Goal: Register for event/course

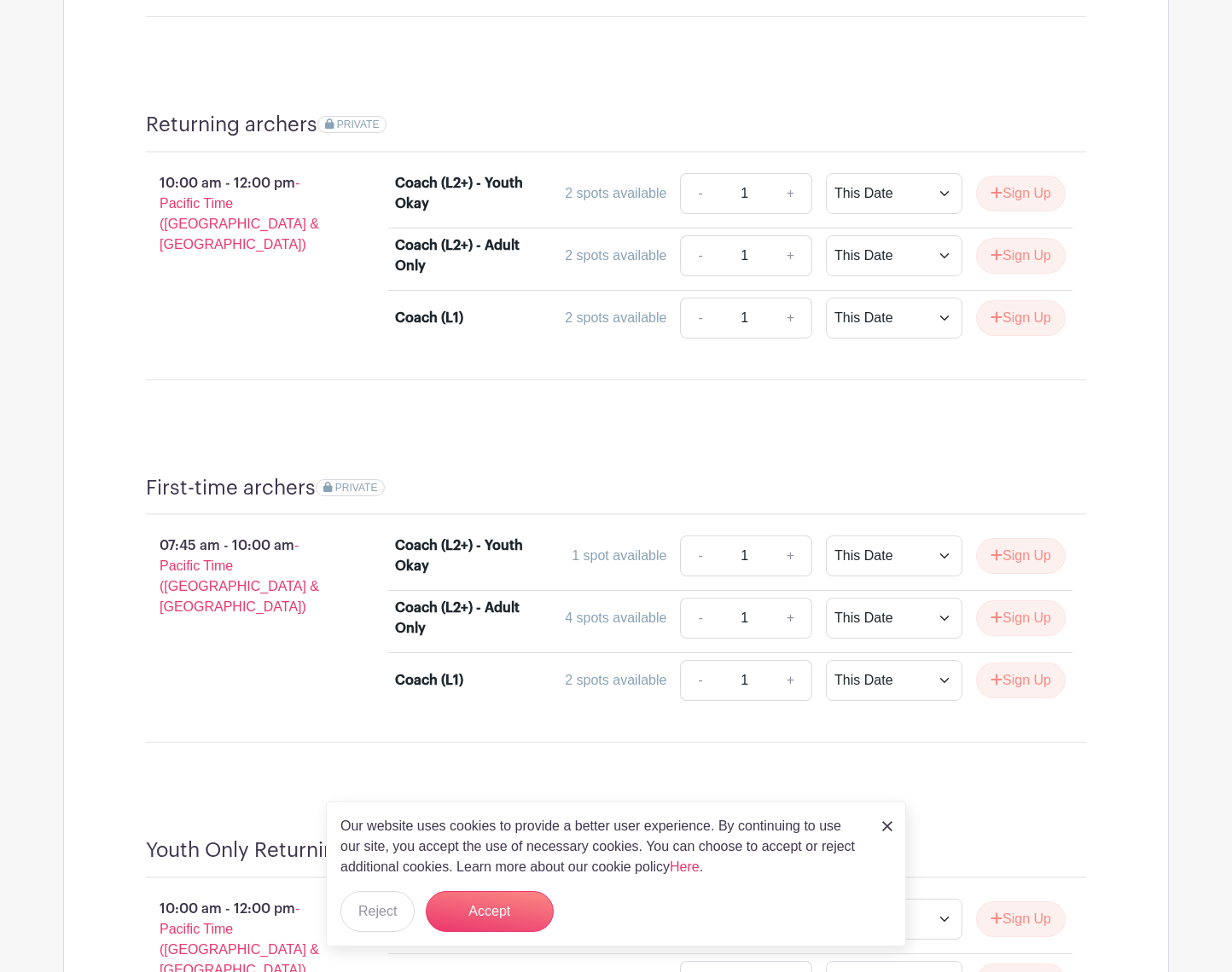
scroll to position [1300, 0]
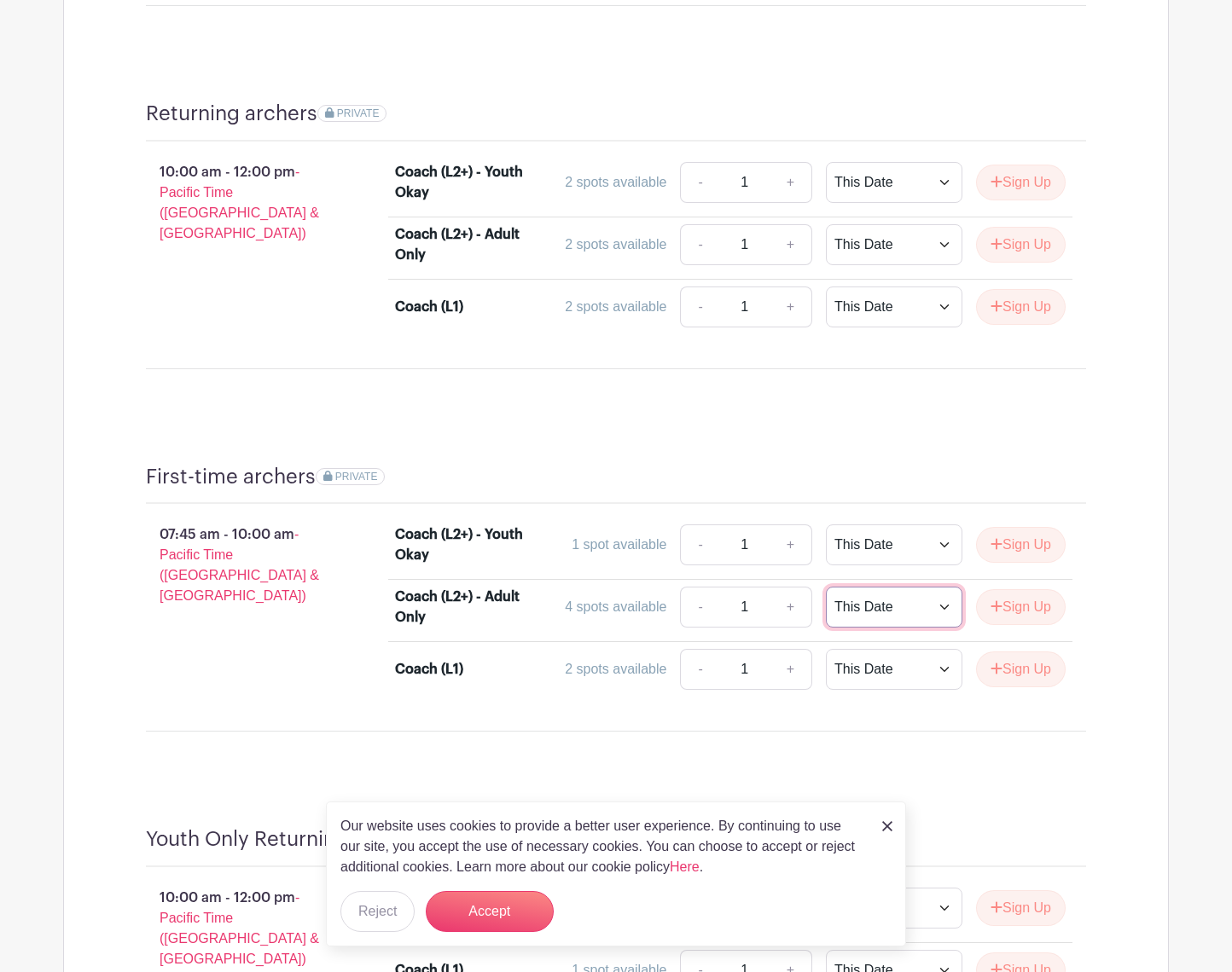
click at [911, 617] on select "This Date Select Dates" at bounding box center [893, 607] width 136 height 41
click at [826, 587] on select "This Date Select Dates" at bounding box center [893, 607] width 136 height 41
click at [991, 606] on icon "submit" at bounding box center [996, 607] width 12 height 14
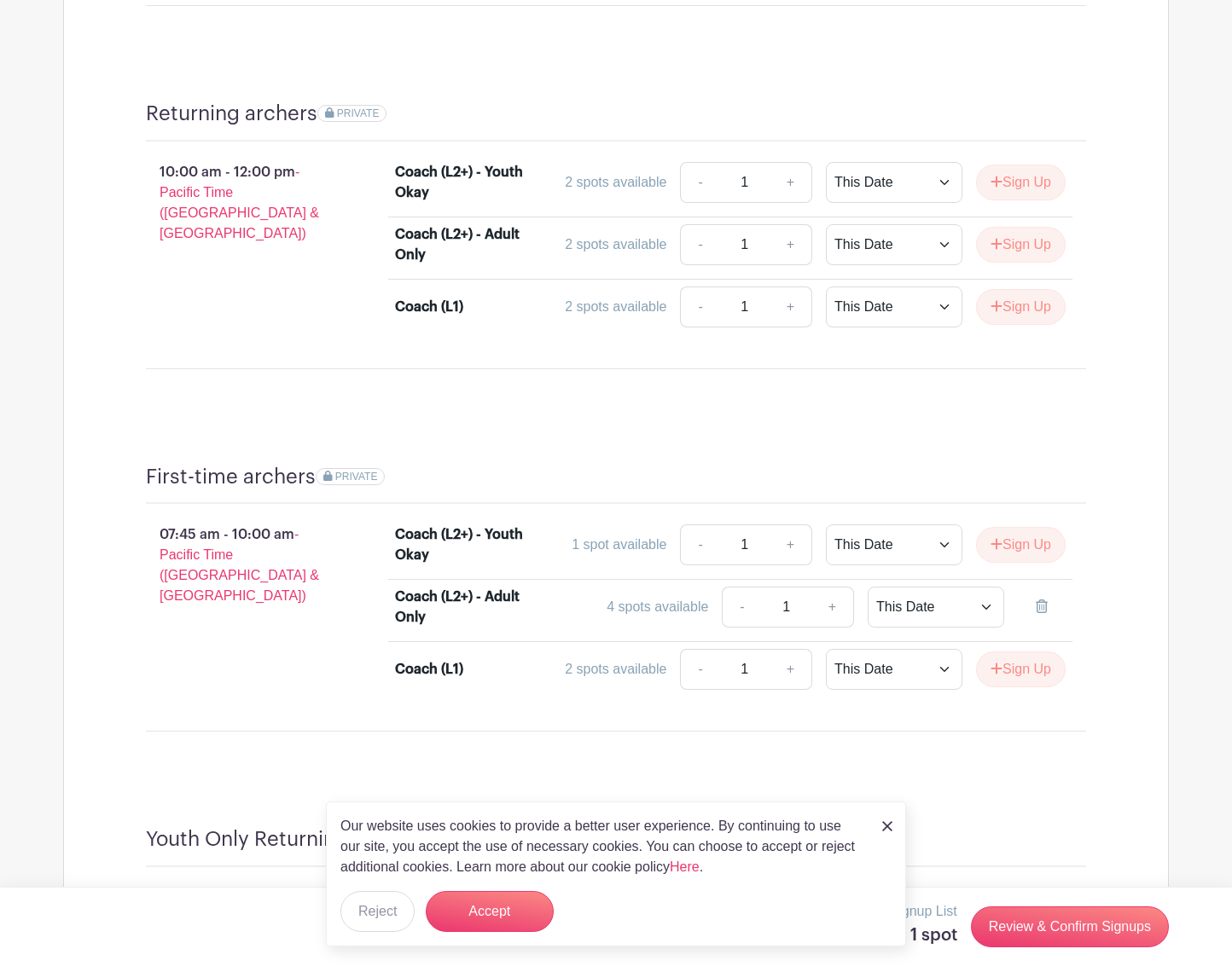
scroll to position [1311, 0]
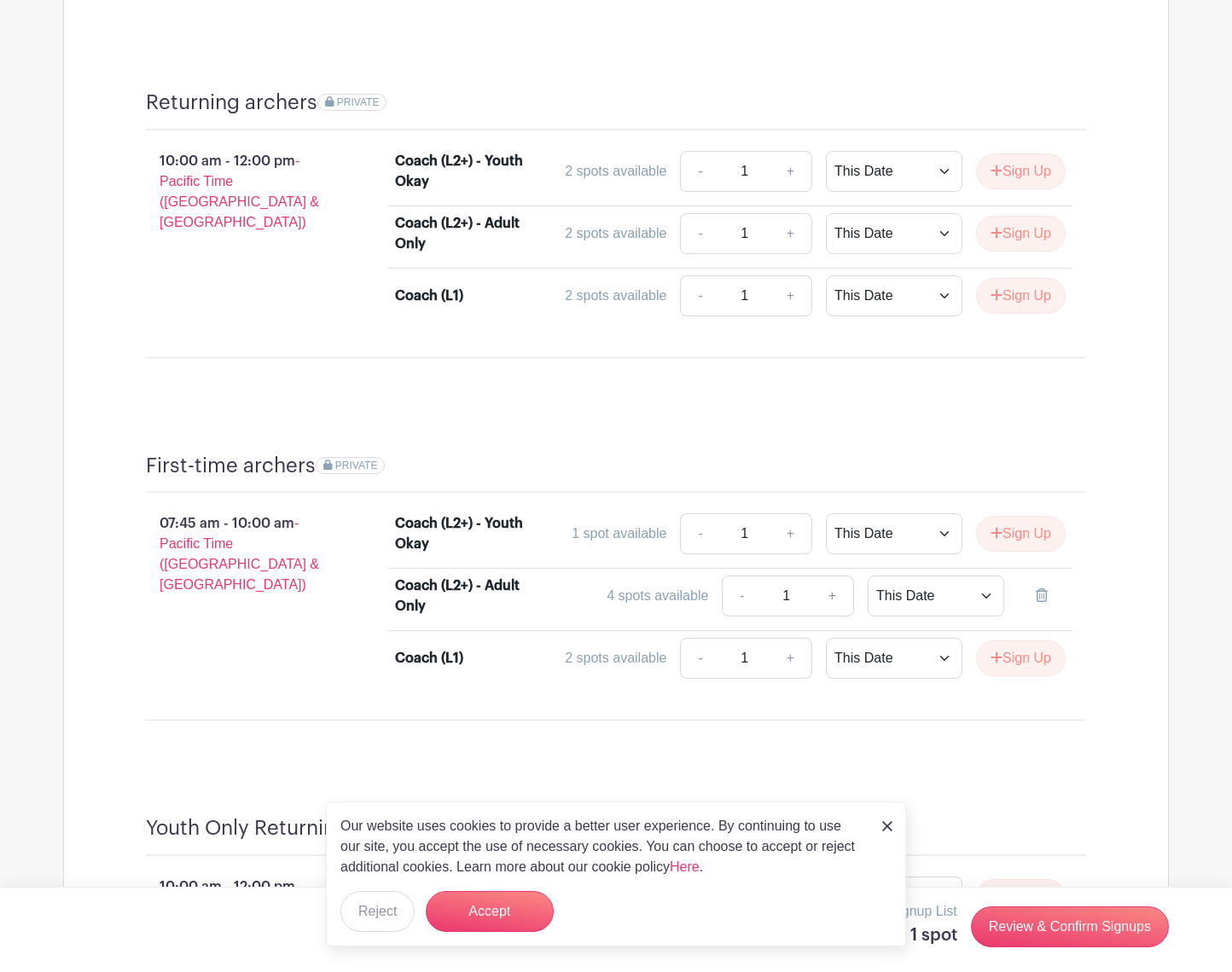
click at [885, 828] on img at bounding box center [886, 827] width 10 height 10
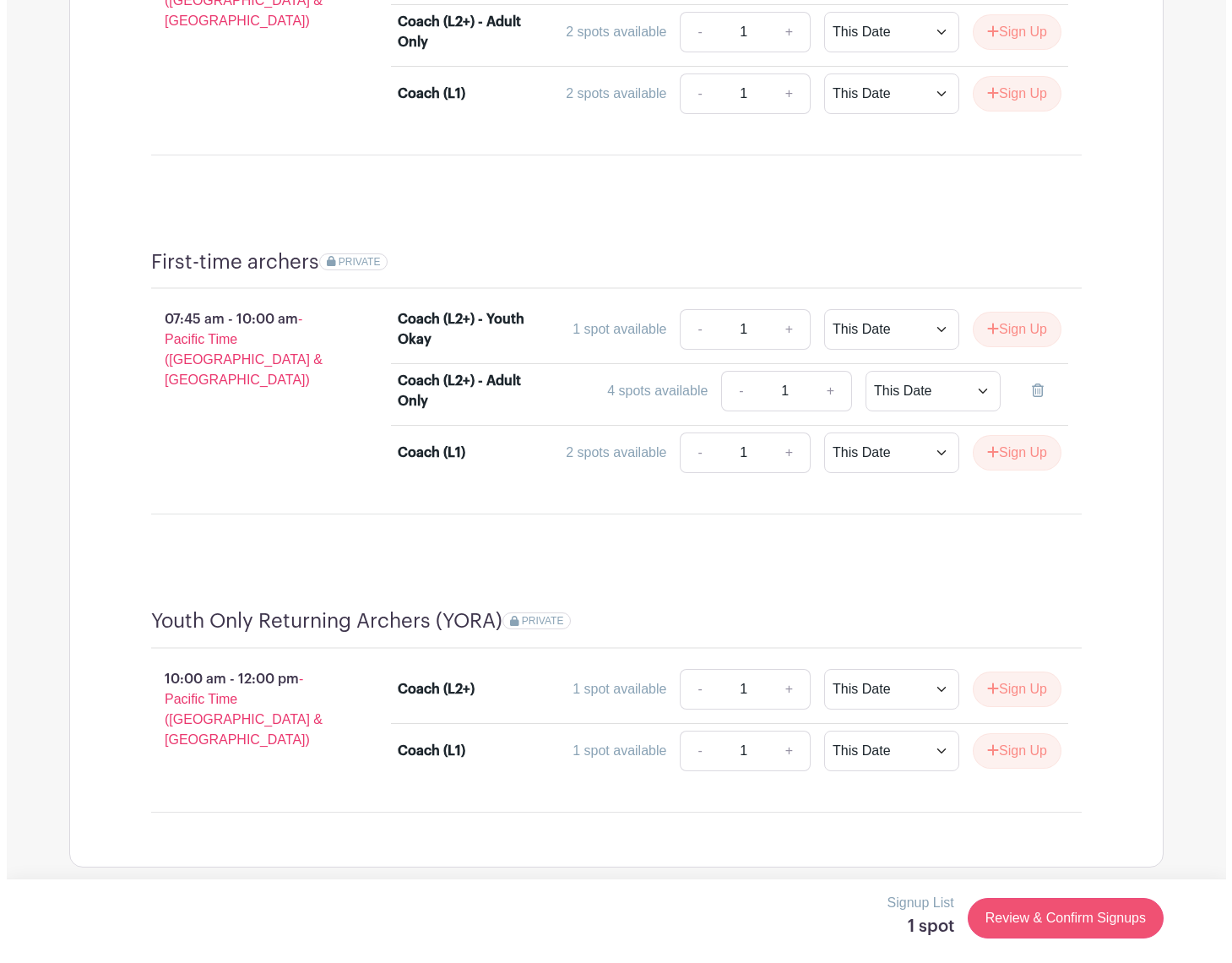
scroll to position [1509, 0]
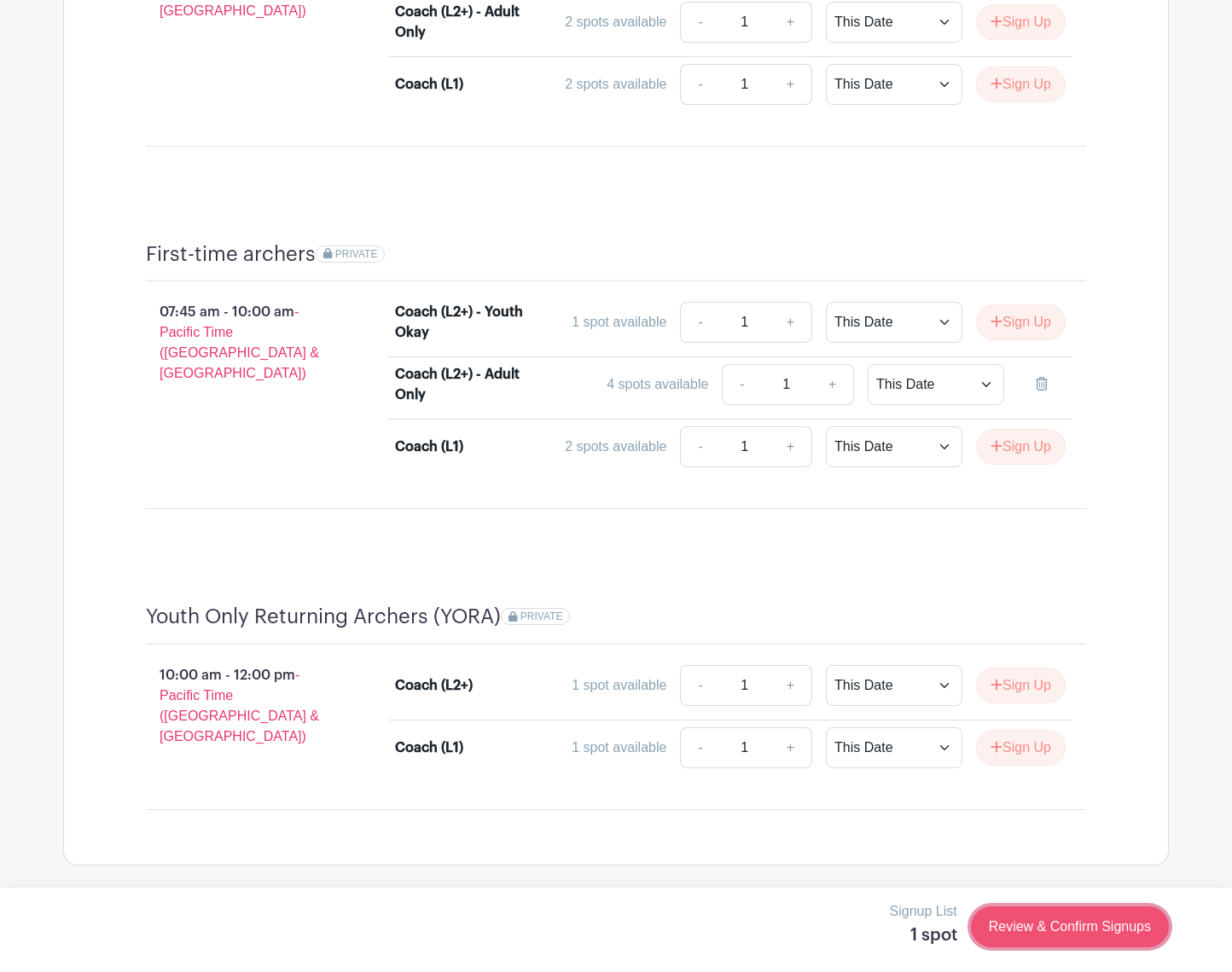
click at [1036, 935] on link "Review & Confirm Signups" at bounding box center [1069, 926] width 198 height 41
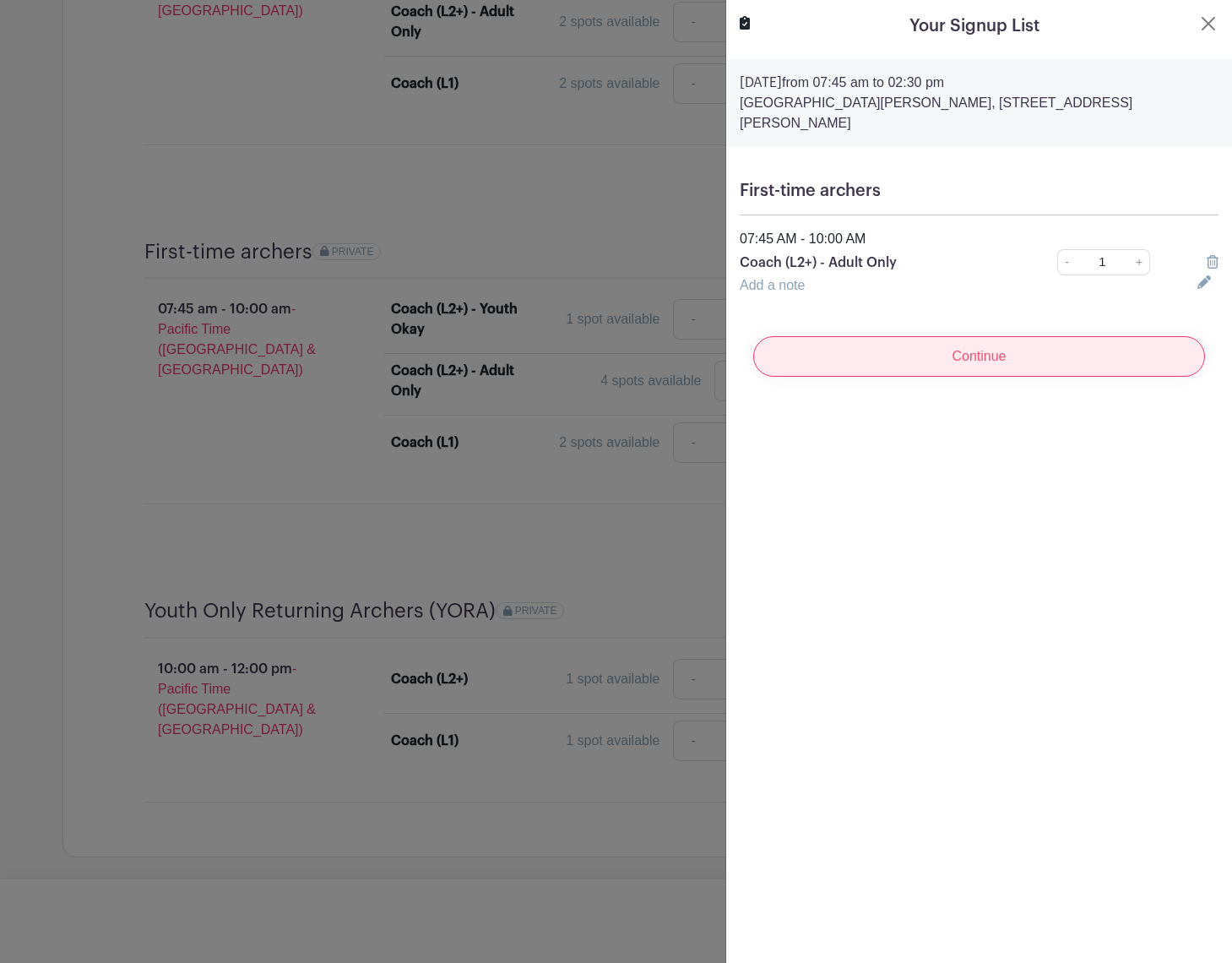
click at [949, 336] on input "Continue" at bounding box center [979, 356] width 452 height 40
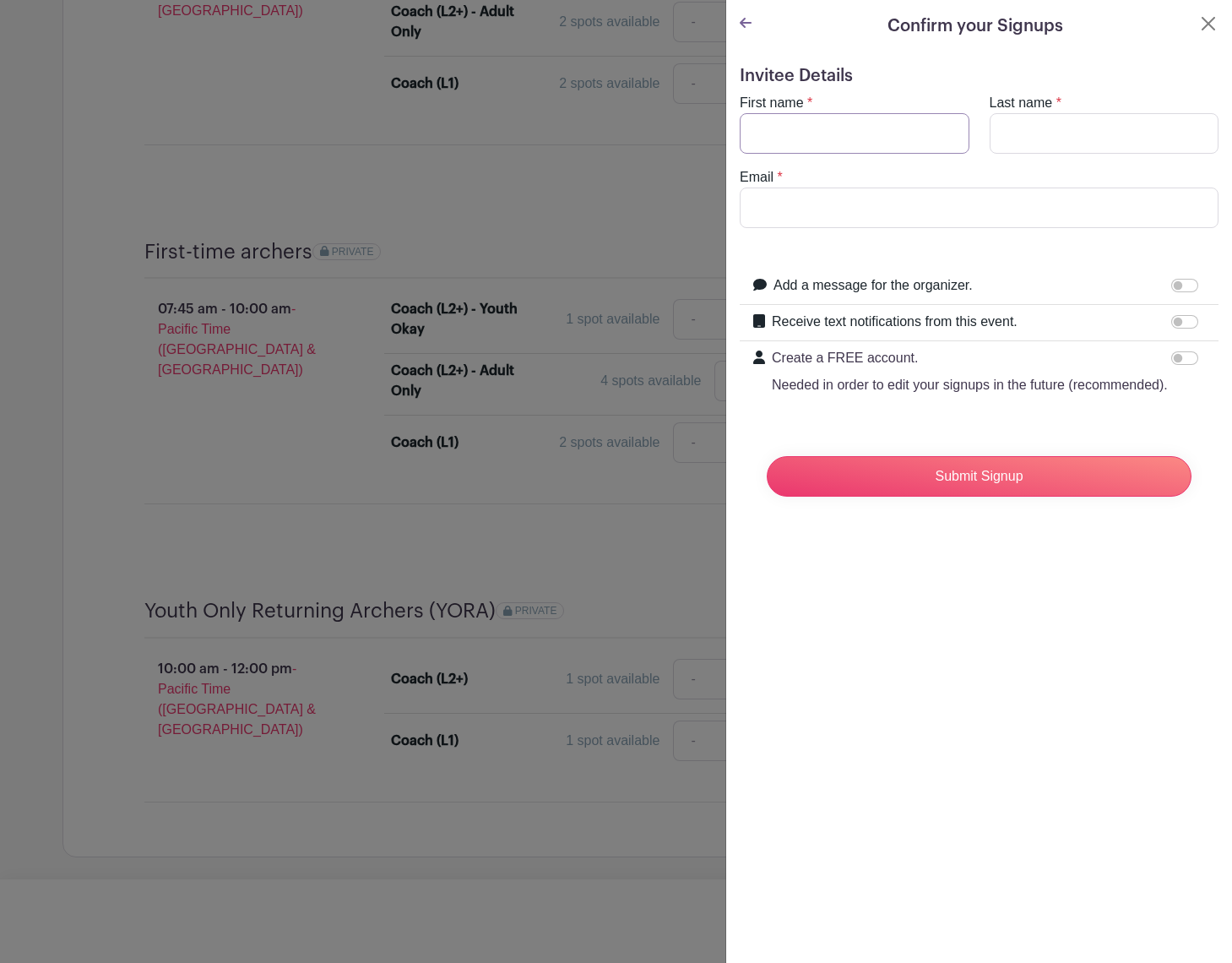
click at [755, 116] on input "First name" at bounding box center [854, 133] width 230 height 40
click at [1198, 25] on button "Close" at bounding box center [1208, 24] width 21 height 21
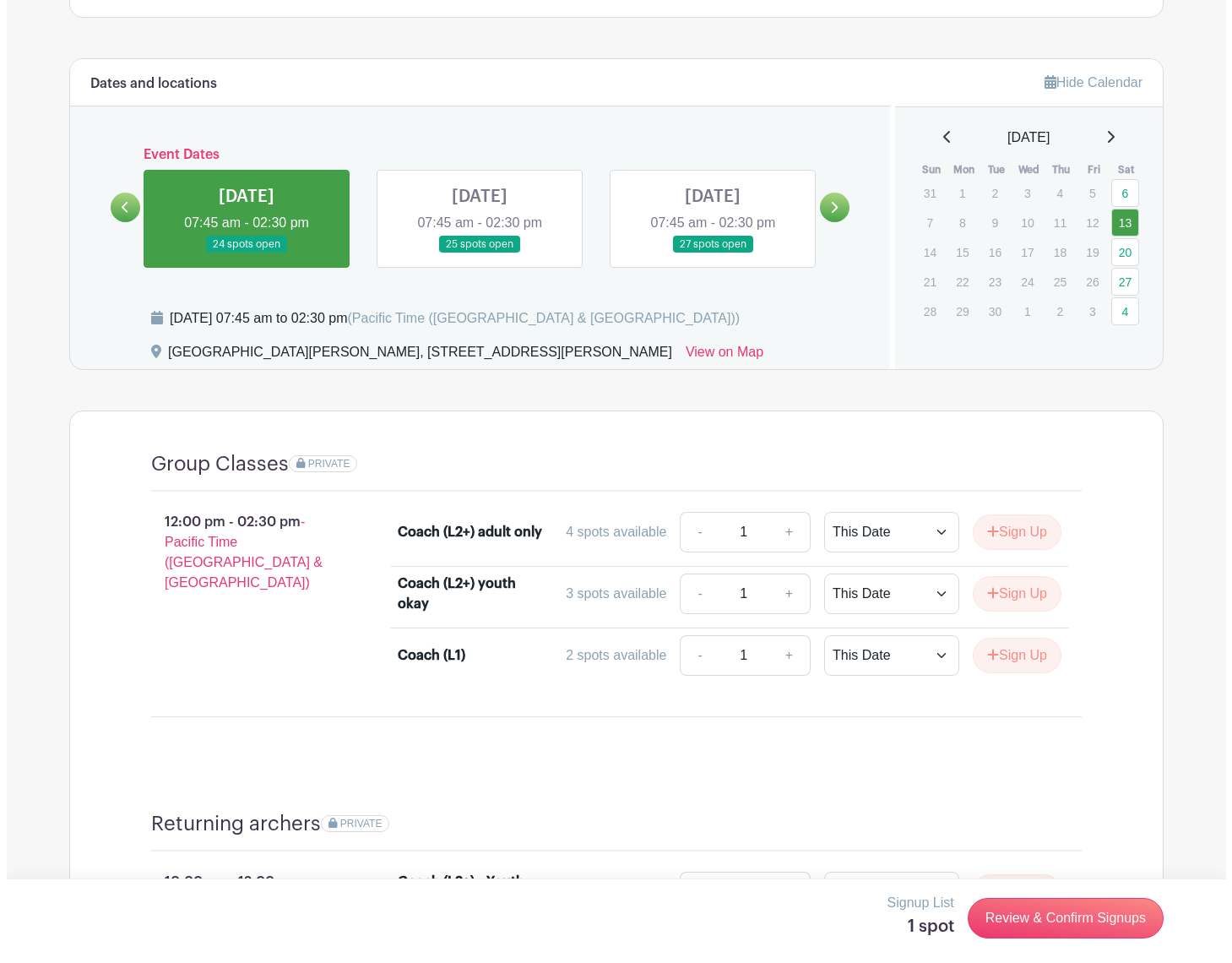
scroll to position [0, 0]
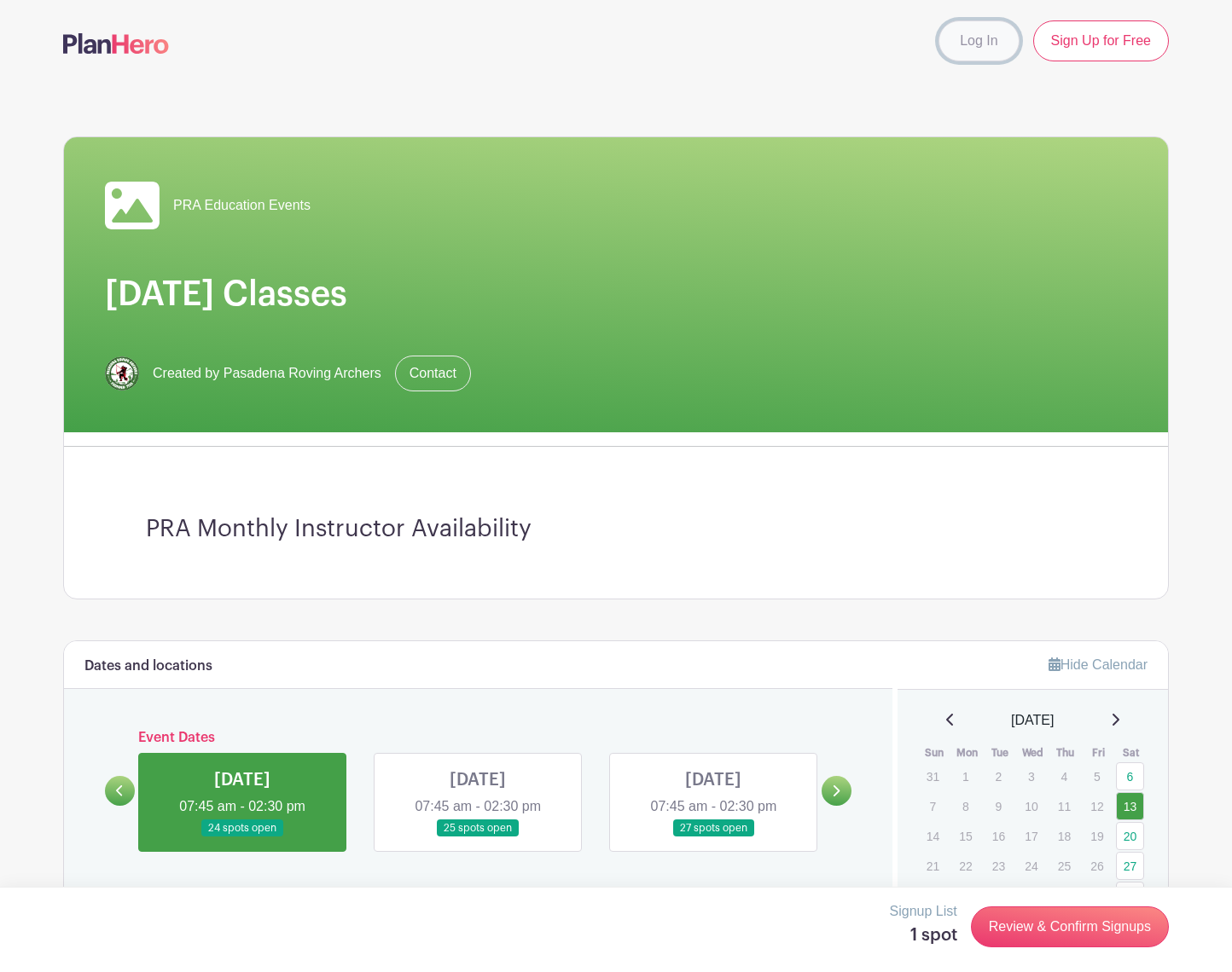
click at [999, 52] on link "Log In" at bounding box center [978, 41] width 80 height 41
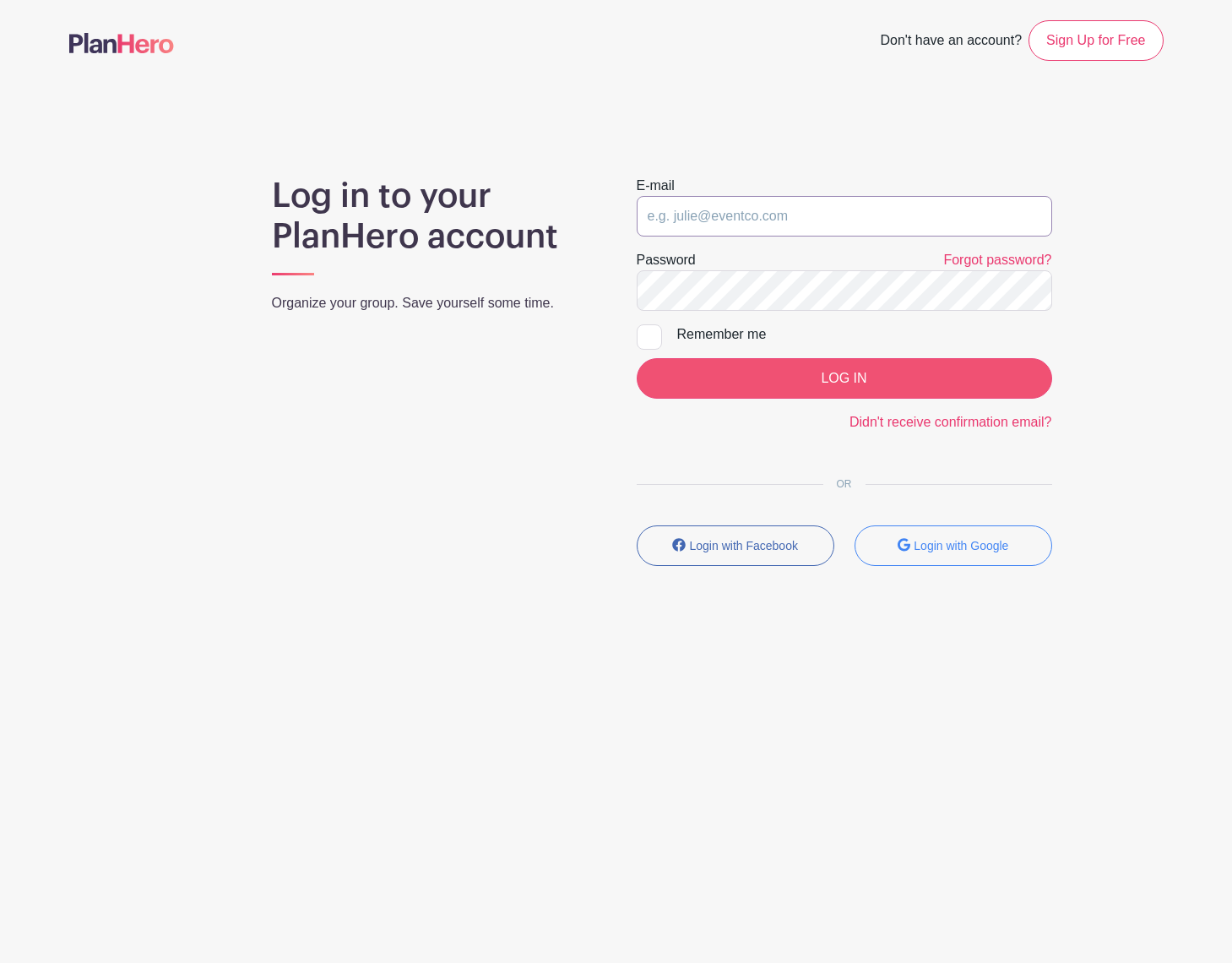
type input "[EMAIL_ADDRESS][DOMAIN_NAME]"
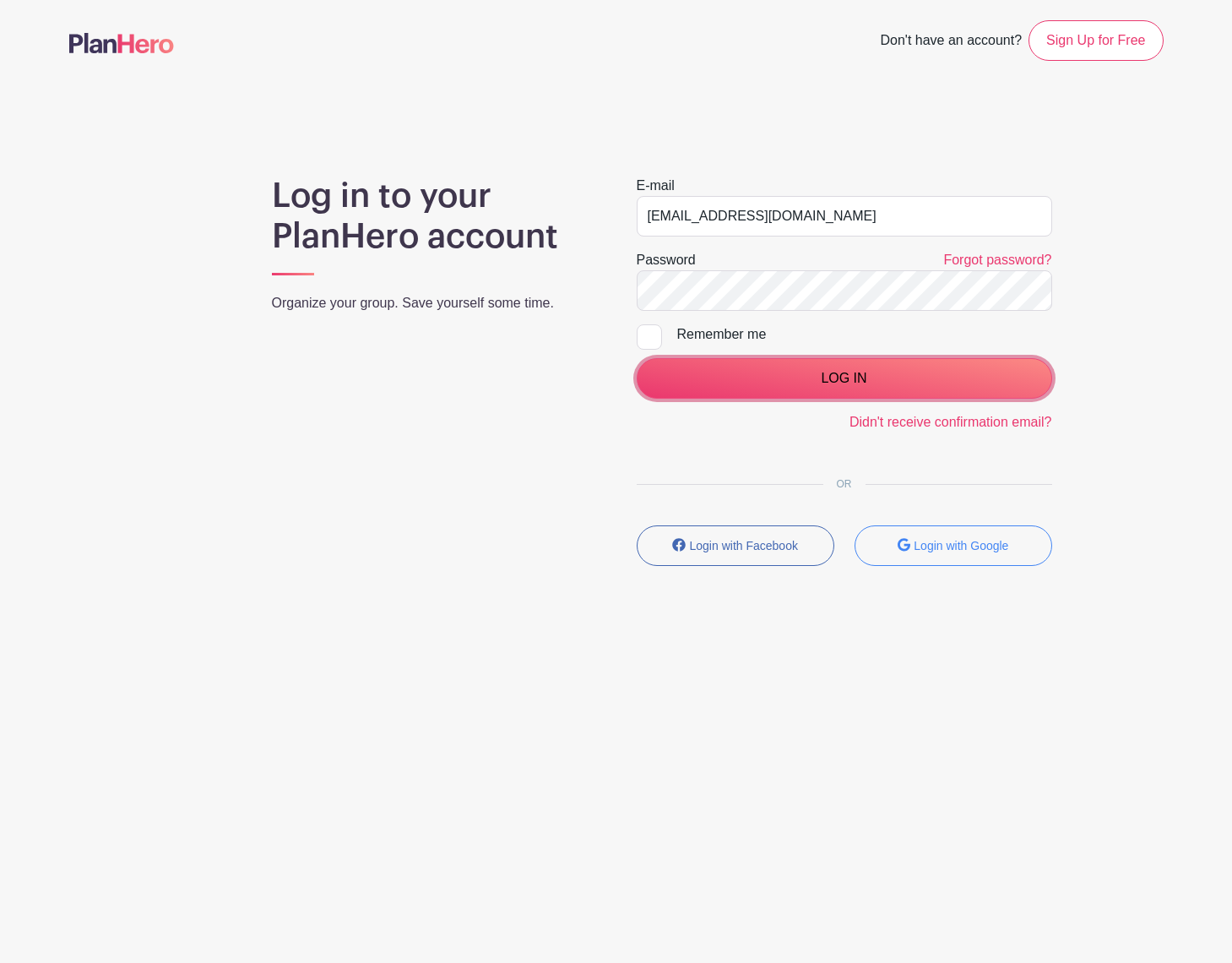
click at [754, 385] on input "LOG IN" at bounding box center [844, 378] width 415 height 40
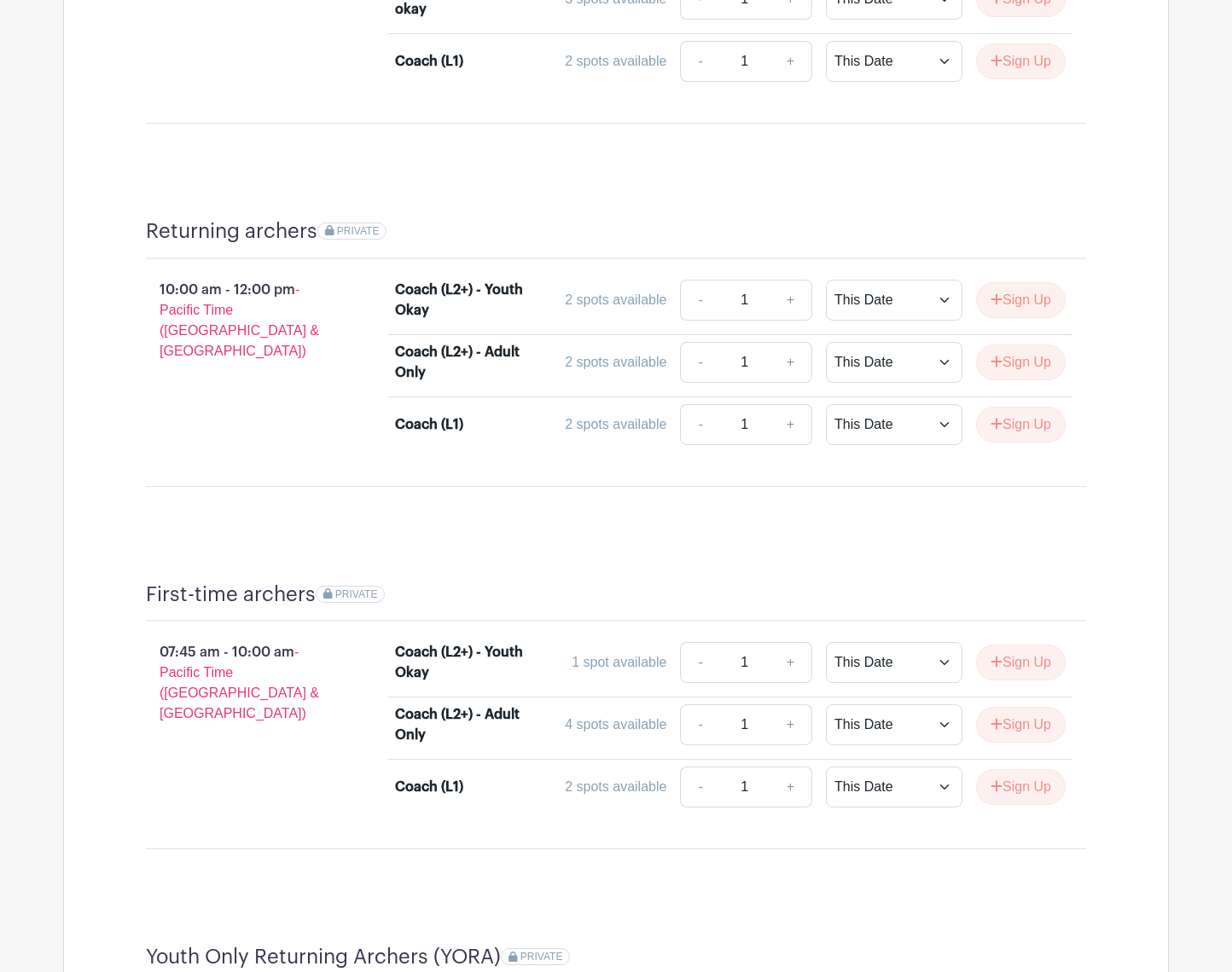
scroll to position [1249, 0]
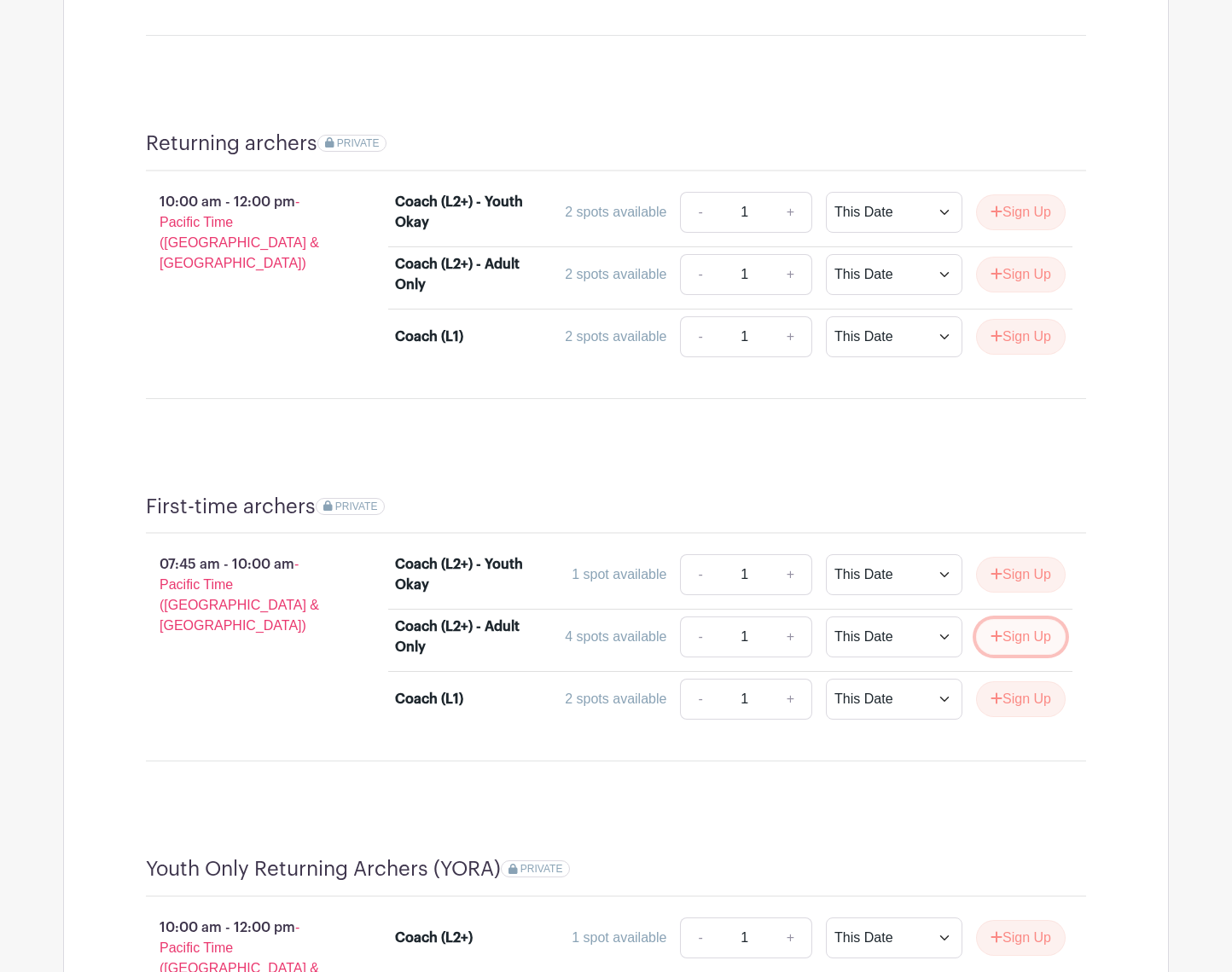
click at [1012, 639] on button "Sign Up" at bounding box center [1021, 637] width 90 height 36
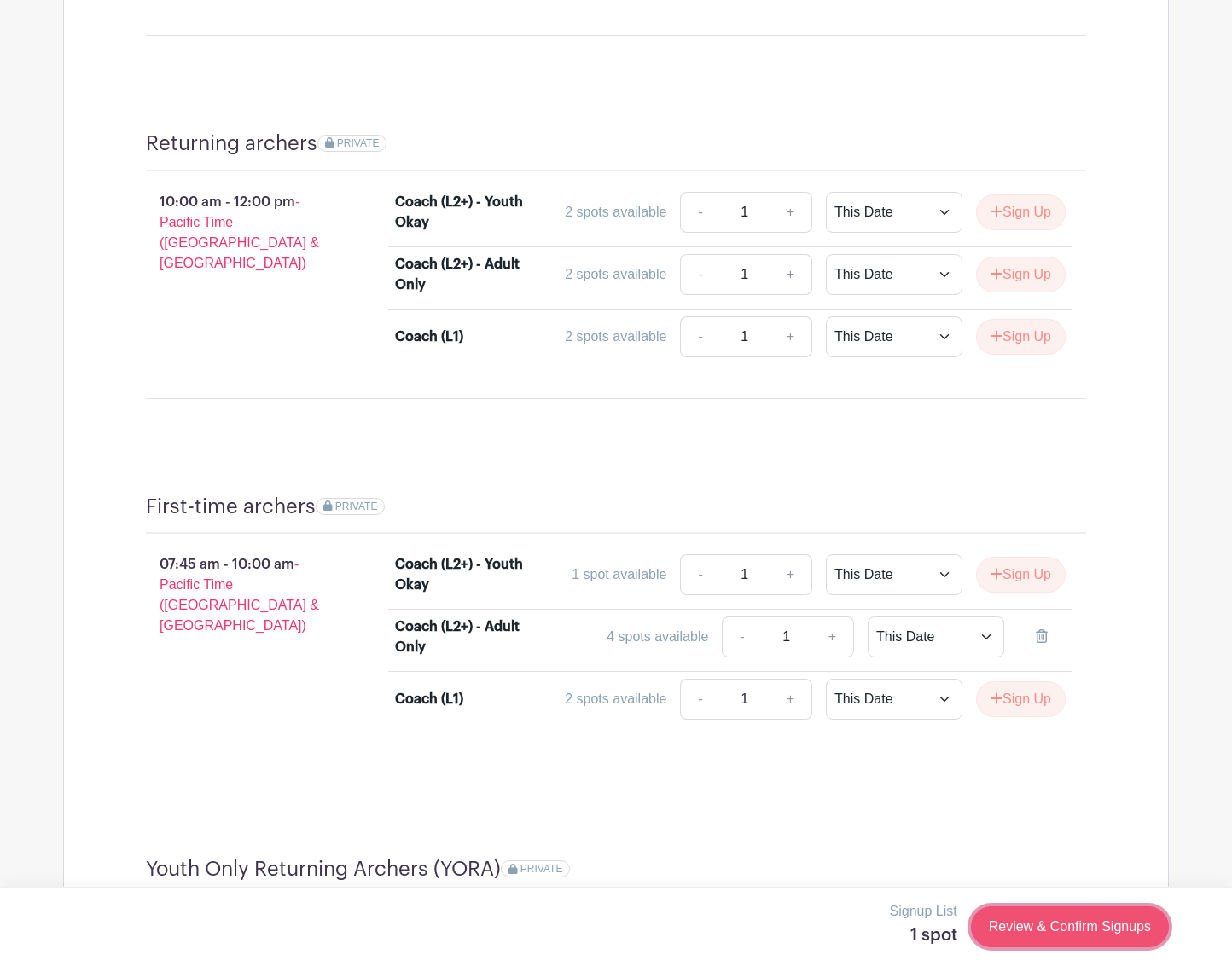
click at [1009, 911] on link "Review & Confirm Signups" at bounding box center [1069, 926] width 198 height 41
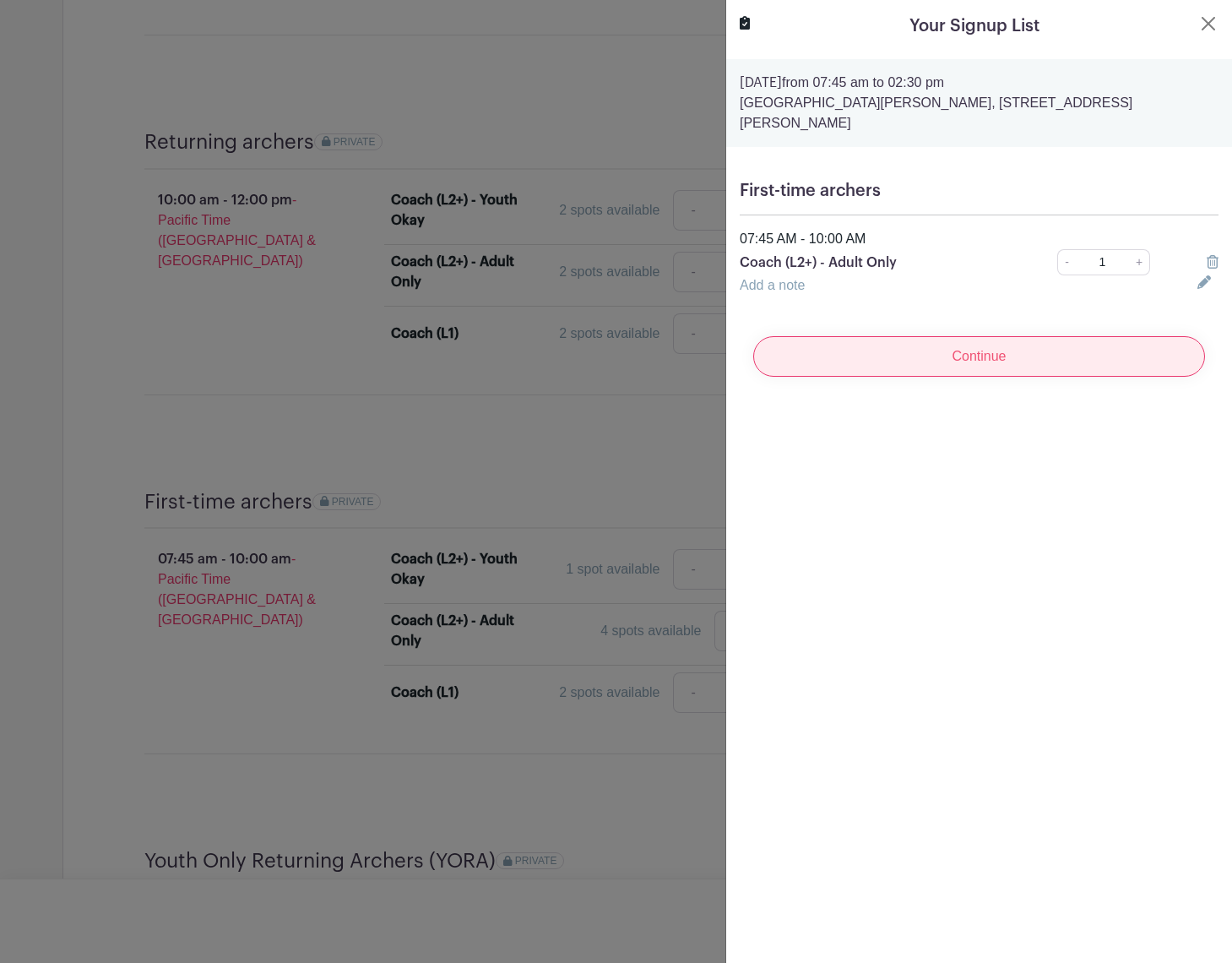
click at [957, 339] on input "Continue" at bounding box center [979, 356] width 452 height 40
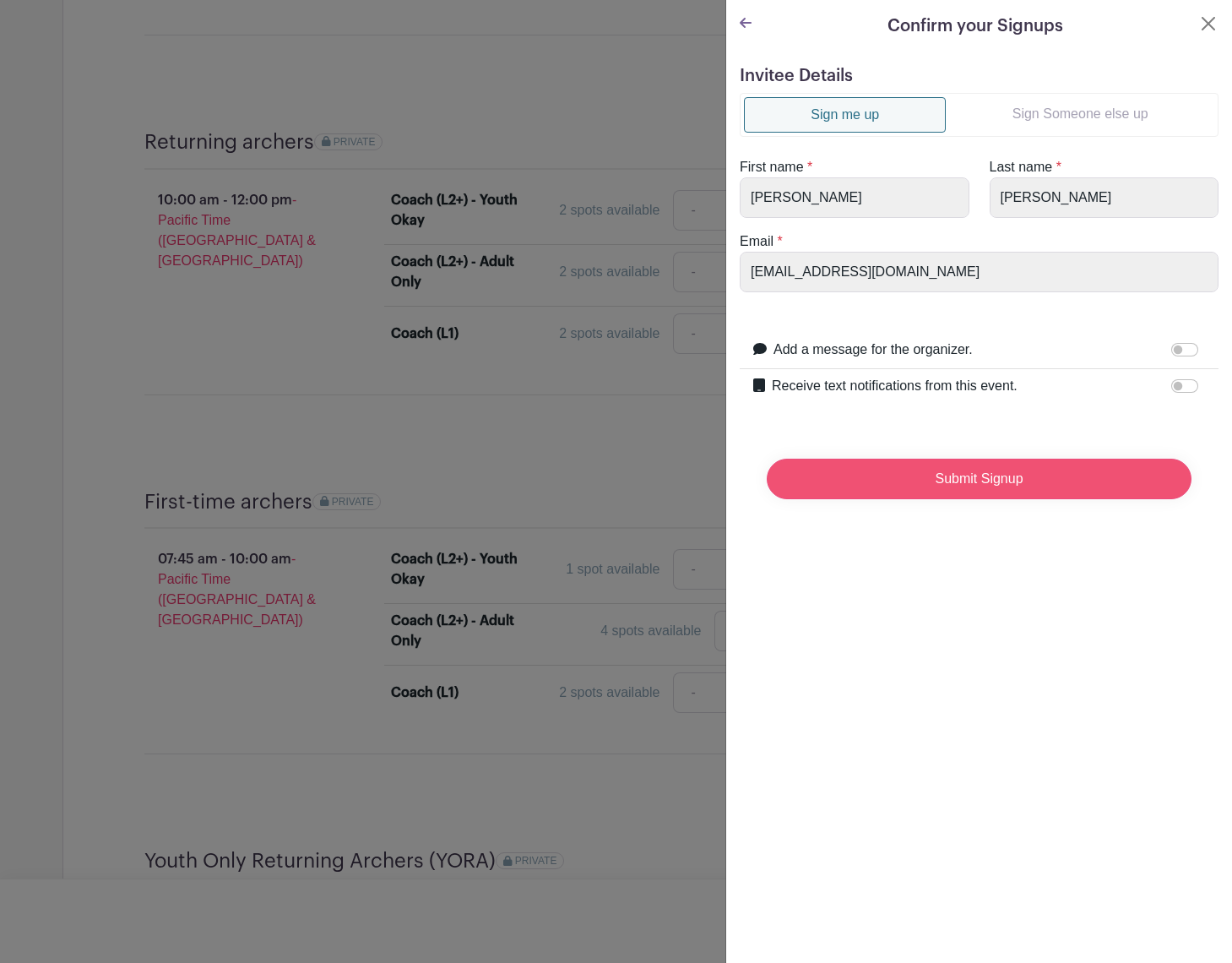
click at [989, 486] on input "Submit Signup" at bounding box center [979, 479] width 425 height 40
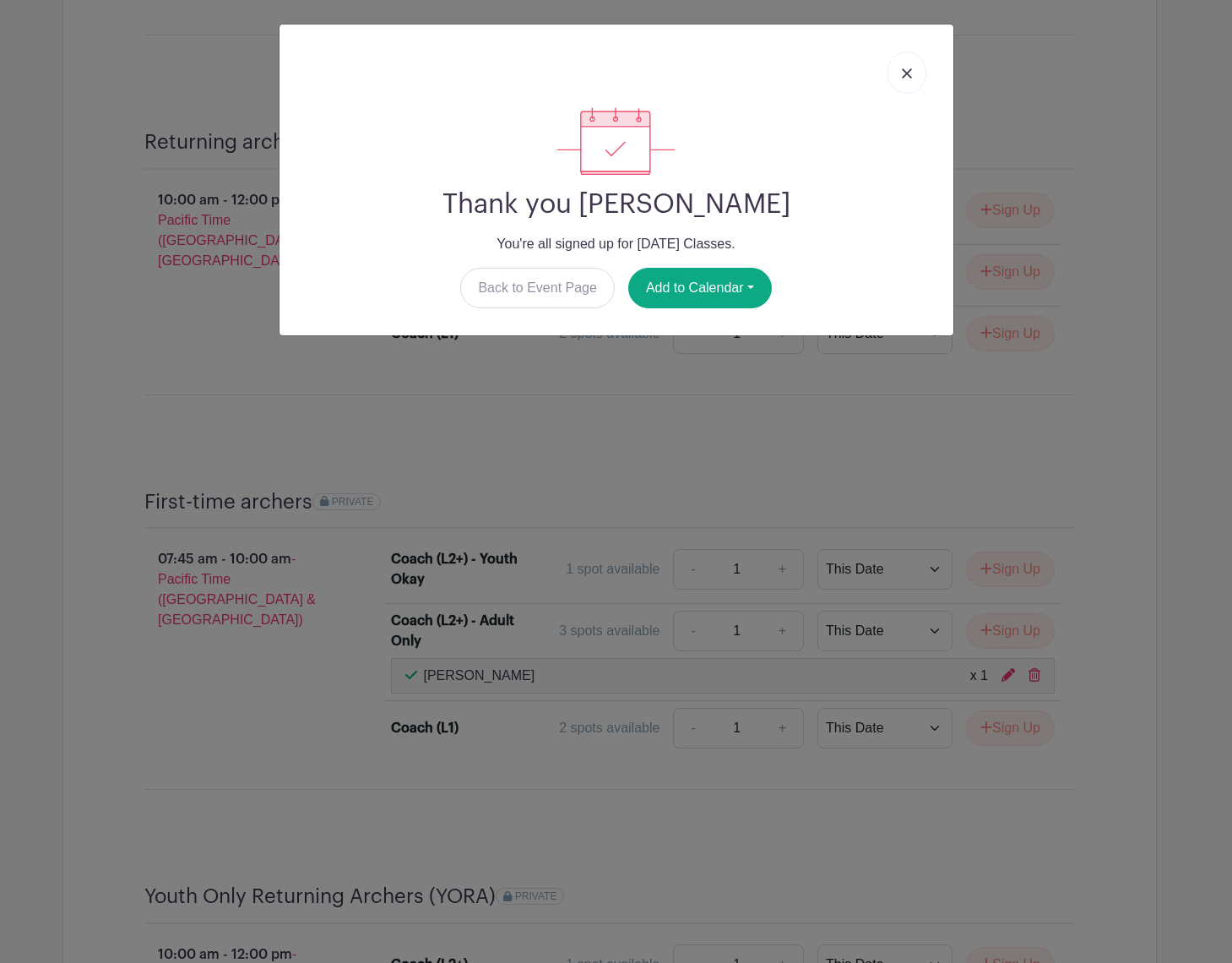
click at [903, 71] on img at bounding box center [907, 73] width 10 height 10
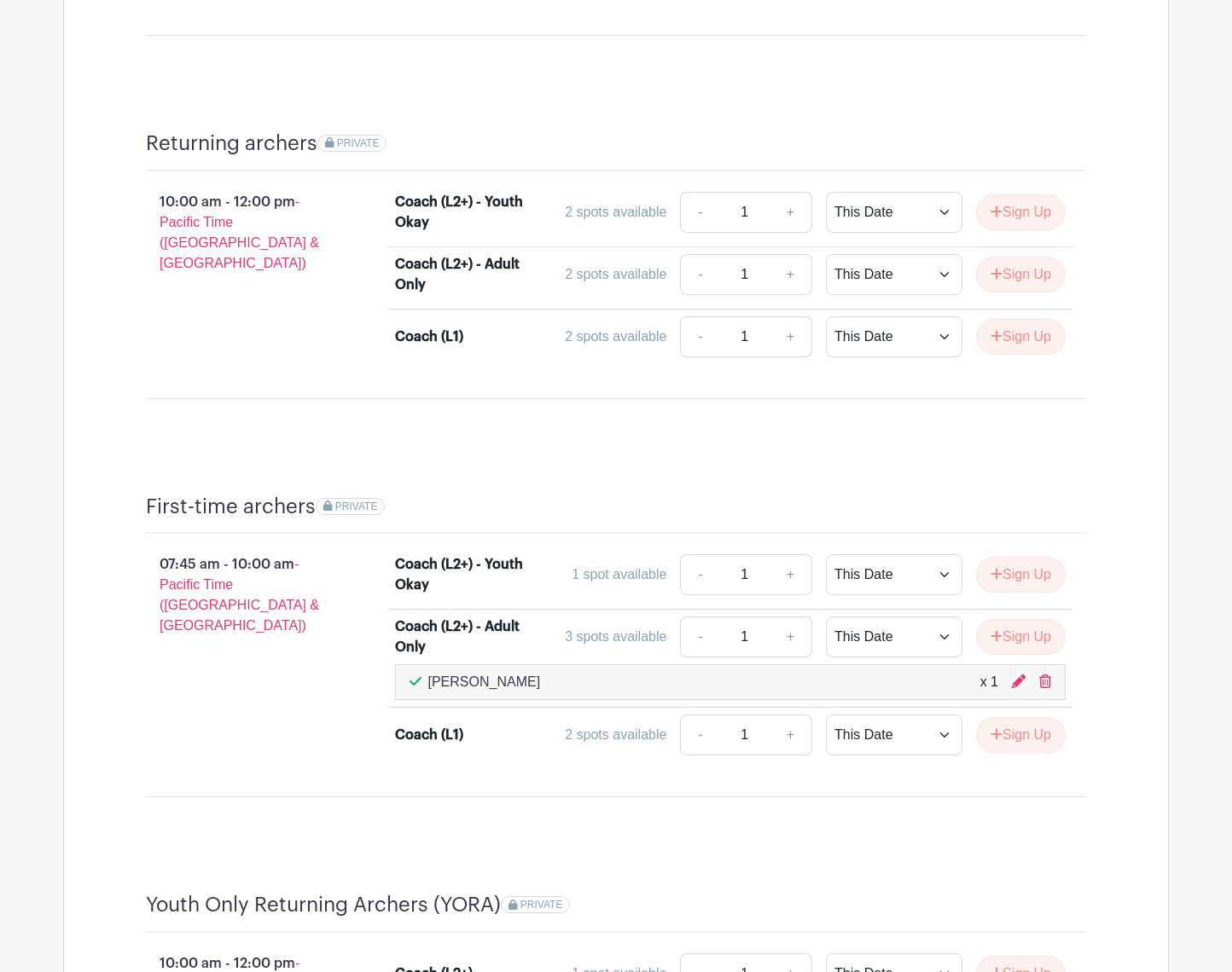
click at [149, 704] on div "07:45 am - 10:00 am - Pacific Time (US & Canada)" at bounding box center [243, 658] width 249 height 222
